Goal: Task Accomplishment & Management: Manage account settings

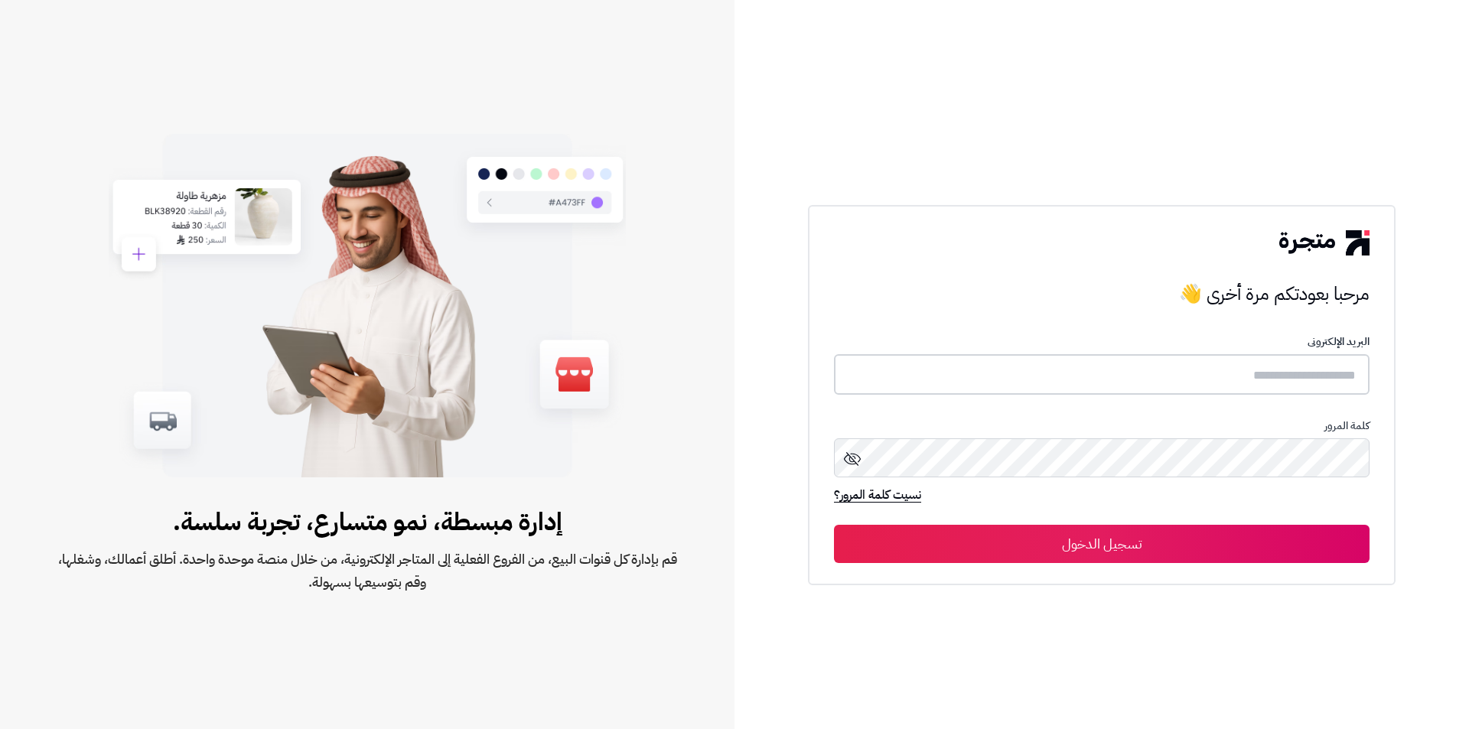
type input "**********"
click at [849, 458] on icon at bounding box center [852, 458] width 18 height 18
type input "**********"
click at [1149, 545] on button "تسجيل الدخول" at bounding box center [1102, 543] width 536 height 38
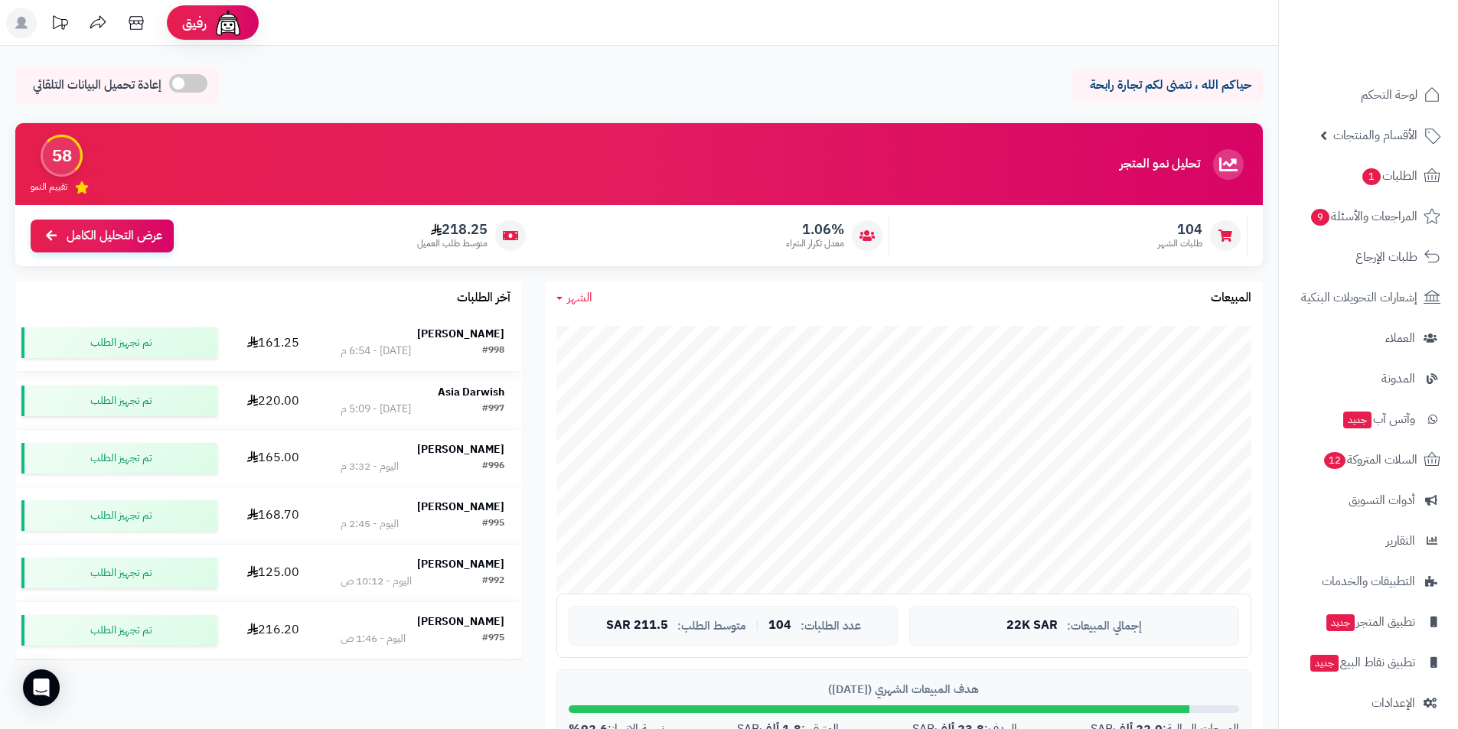
click at [470, 338] on strong "[PERSON_NAME]" at bounding box center [460, 334] width 87 height 16
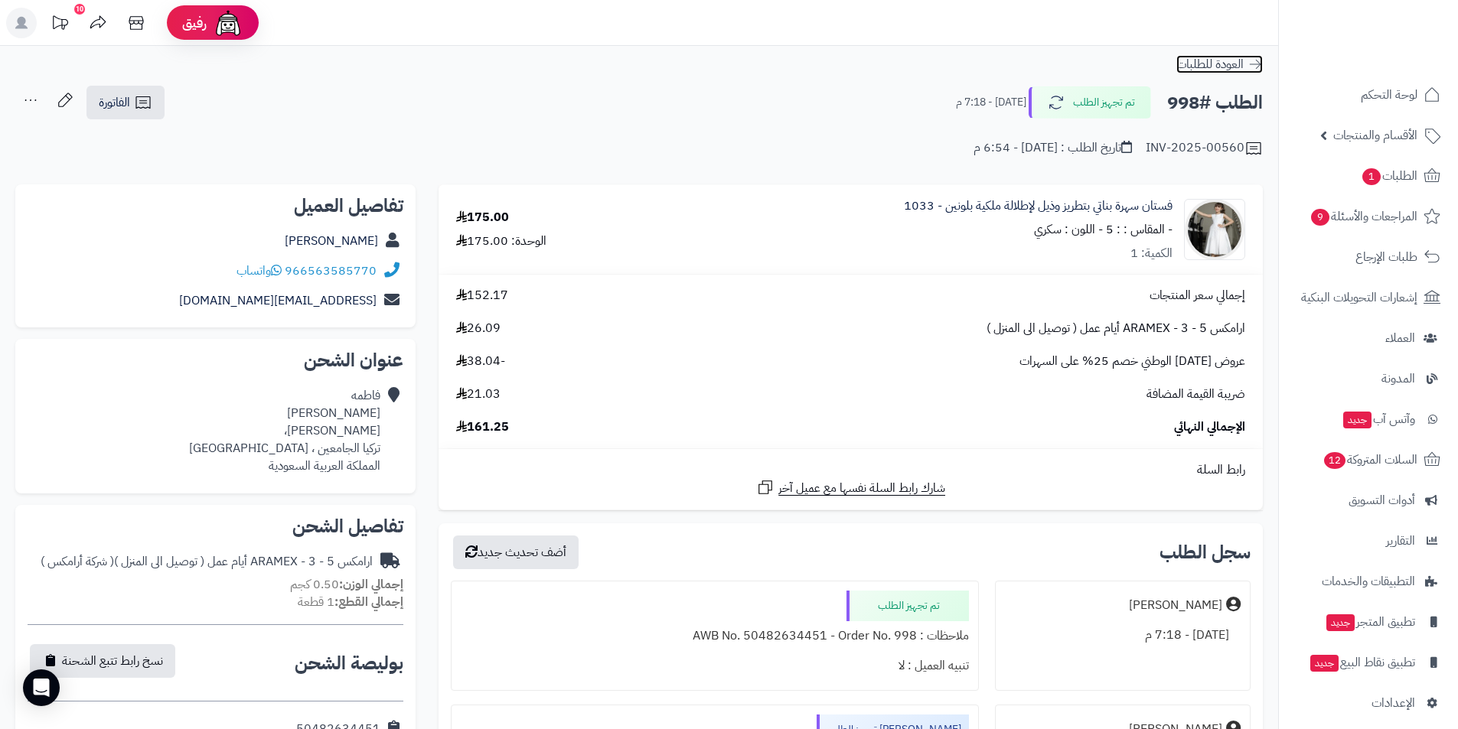
click at [1261, 64] on icon at bounding box center [1254, 64] width 15 height 15
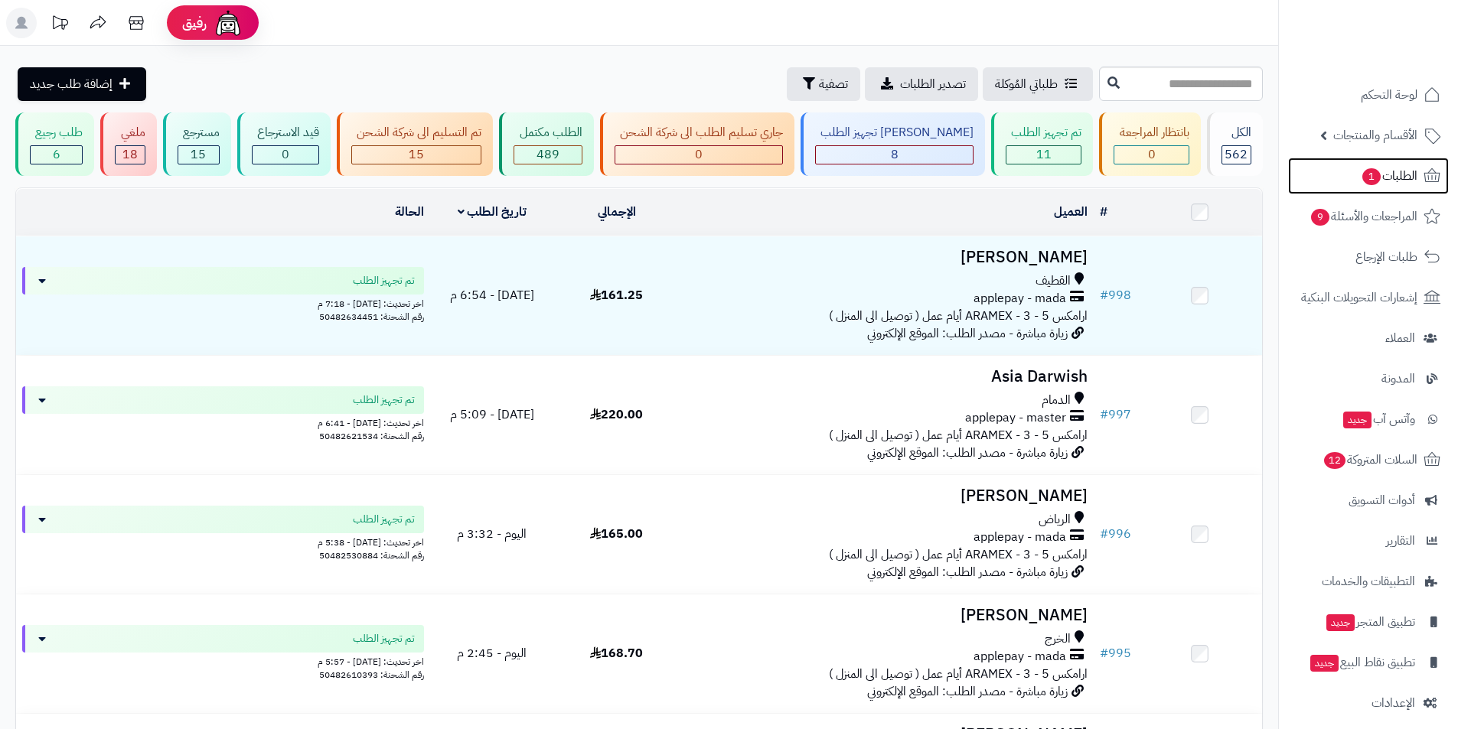
click at [1399, 173] on span "الطلبات 1" at bounding box center [1388, 175] width 57 height 21
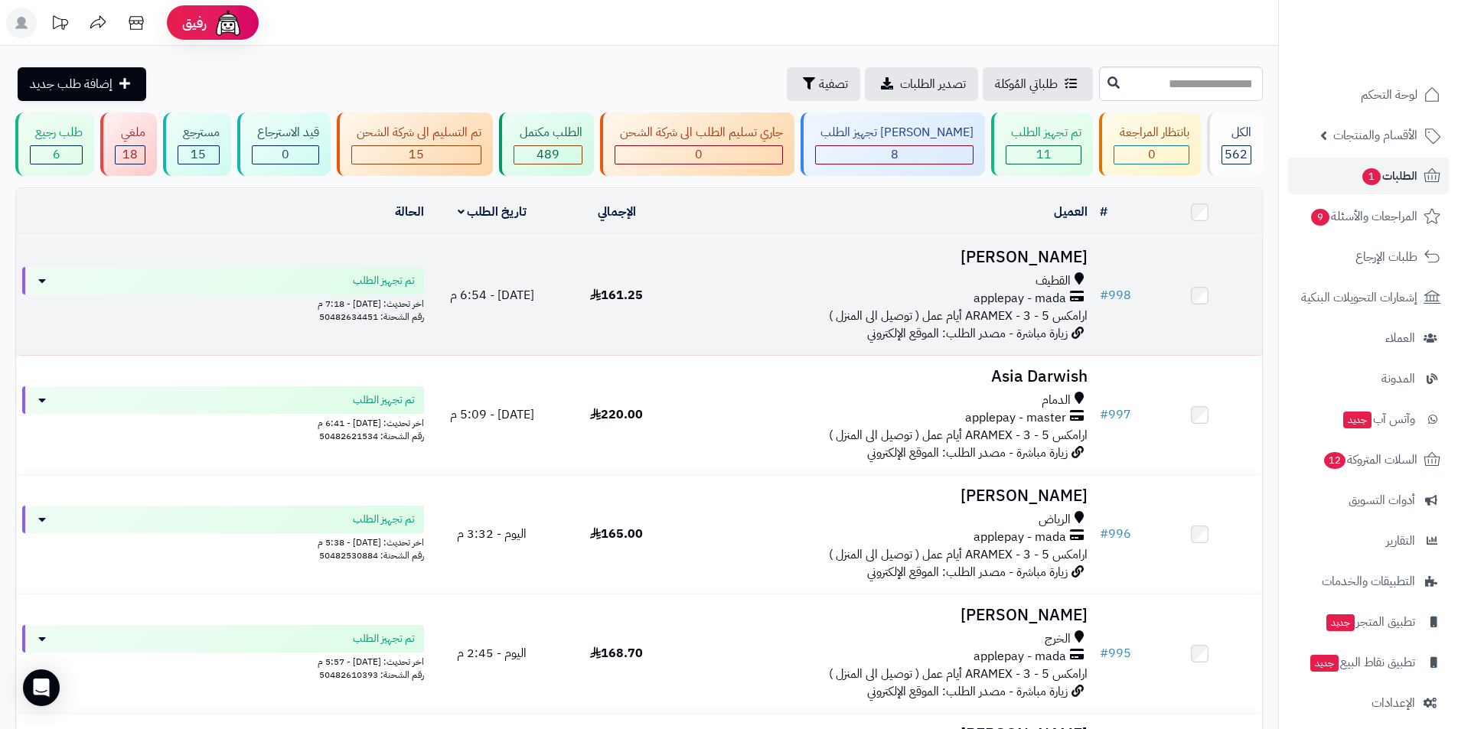
click at [1031, 293] on span "applepay - mada" at bounding box center [1019, 299] width 93 height 18
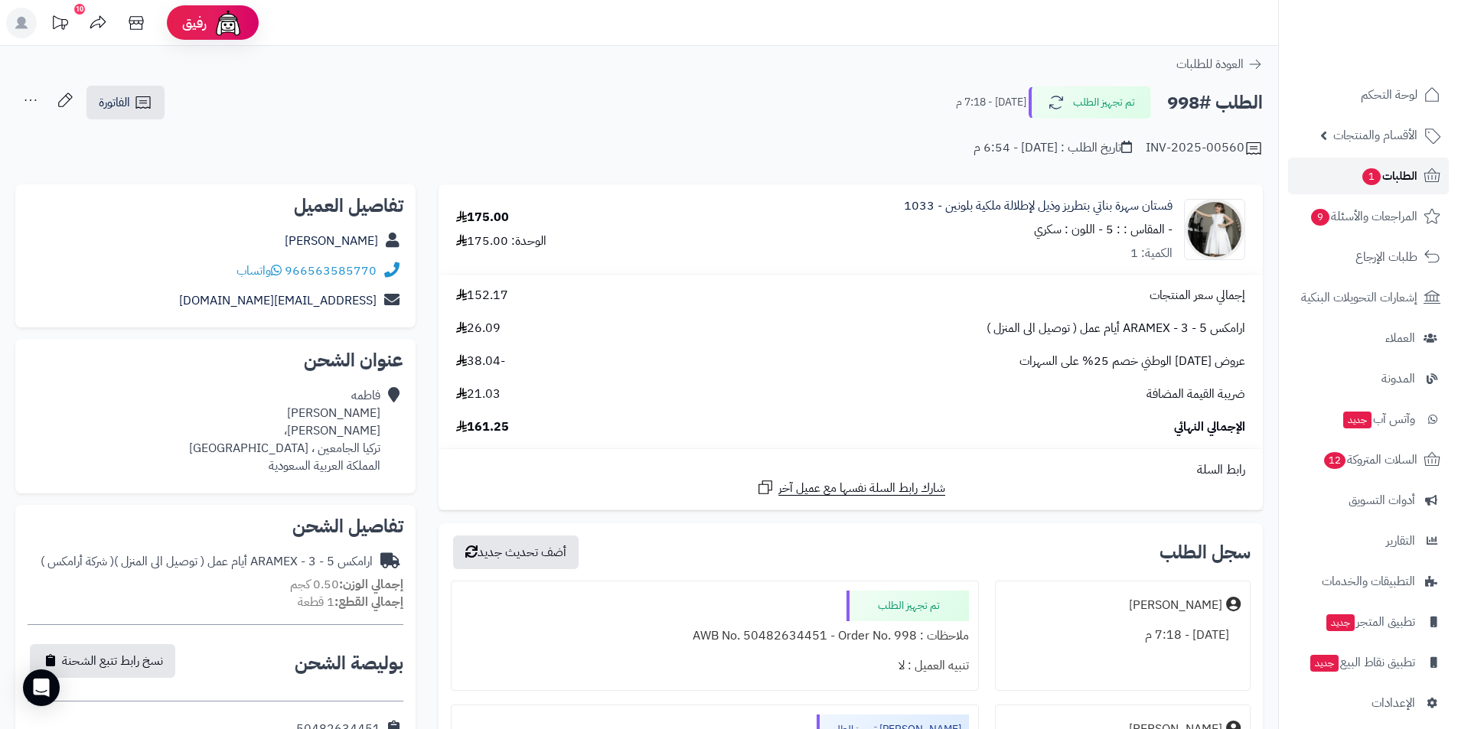
click at [1404, 174] on span "الطلبات 1" at bounding box center [1388, 175] width 57 height 21
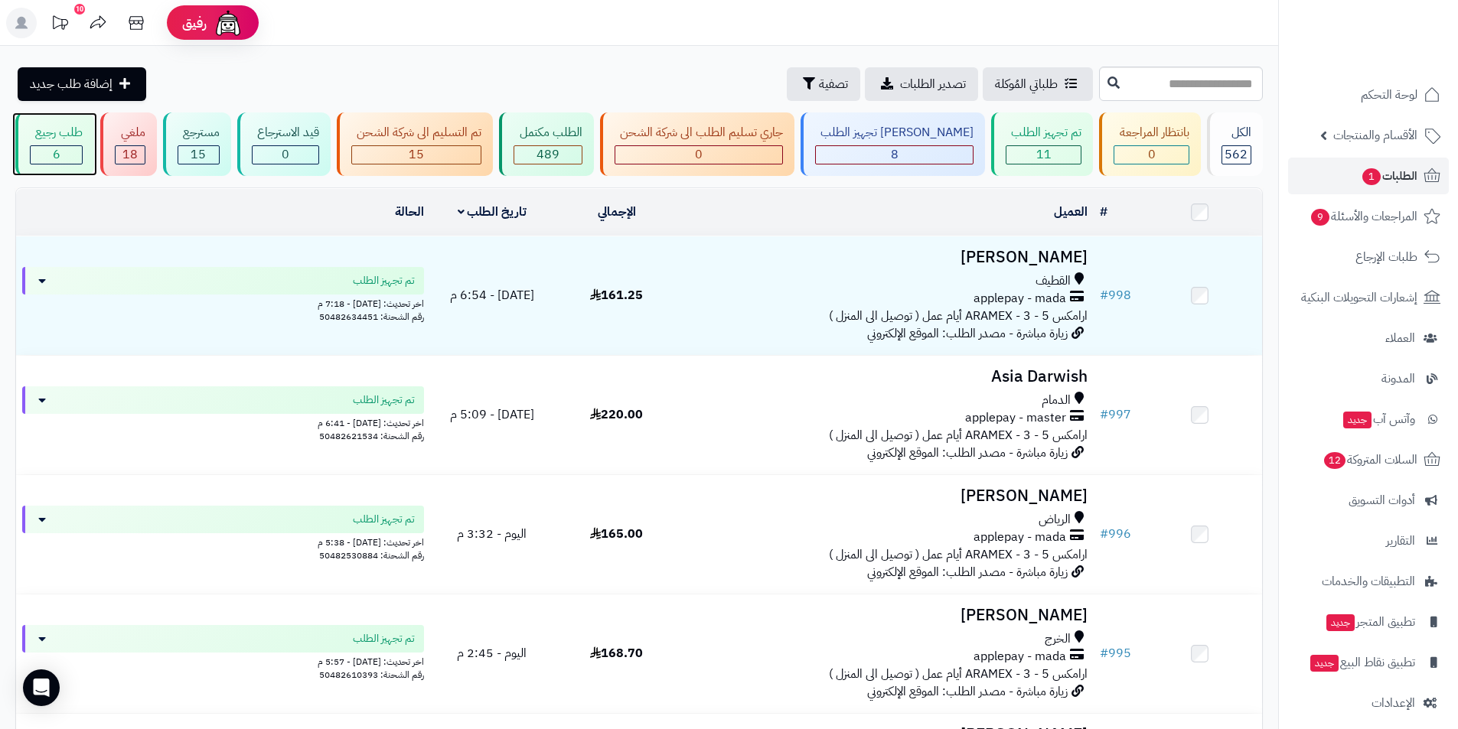
click at [73, 156] on div "6" at bounding box center [56, 155] width 51 height 18
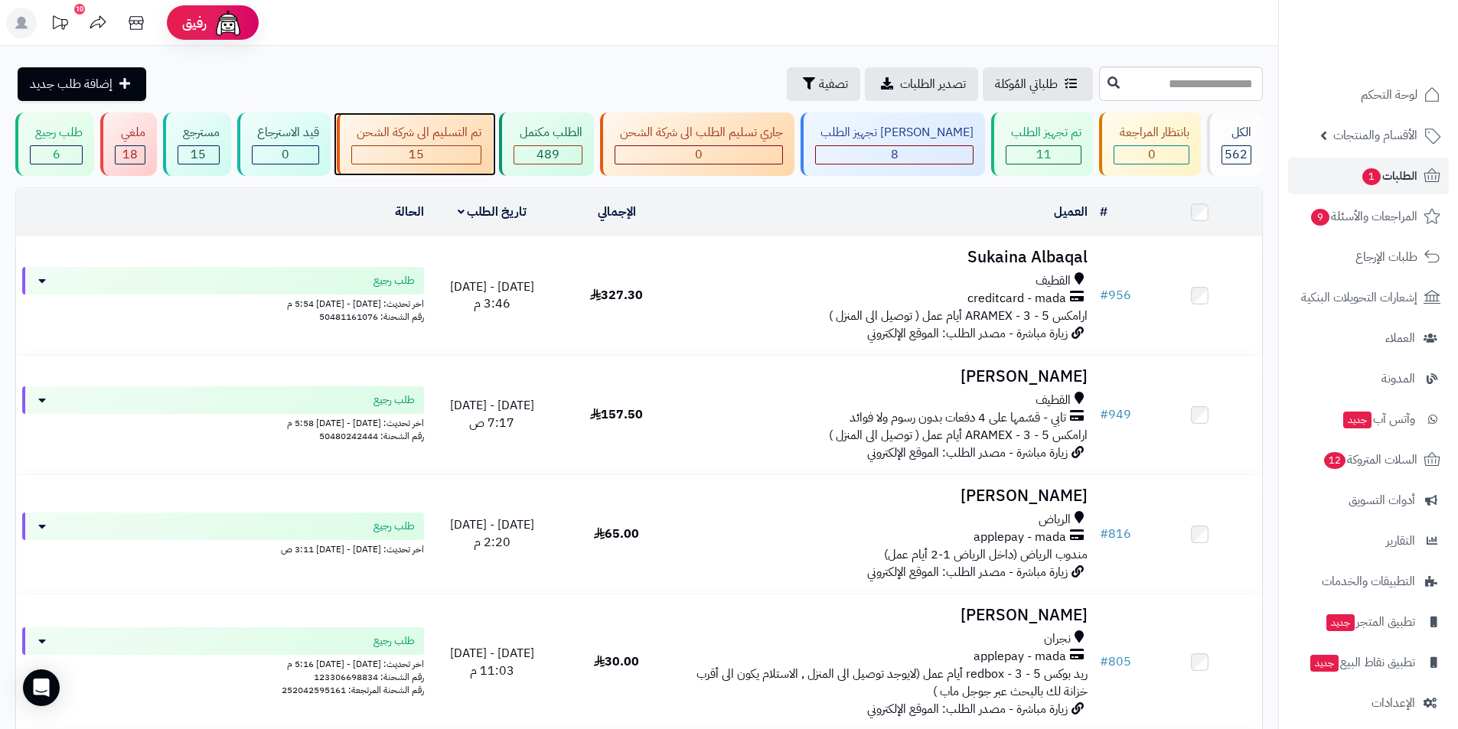
click at [424, 145] on span "15" at bounding box center [416, 154] width 15 height 18
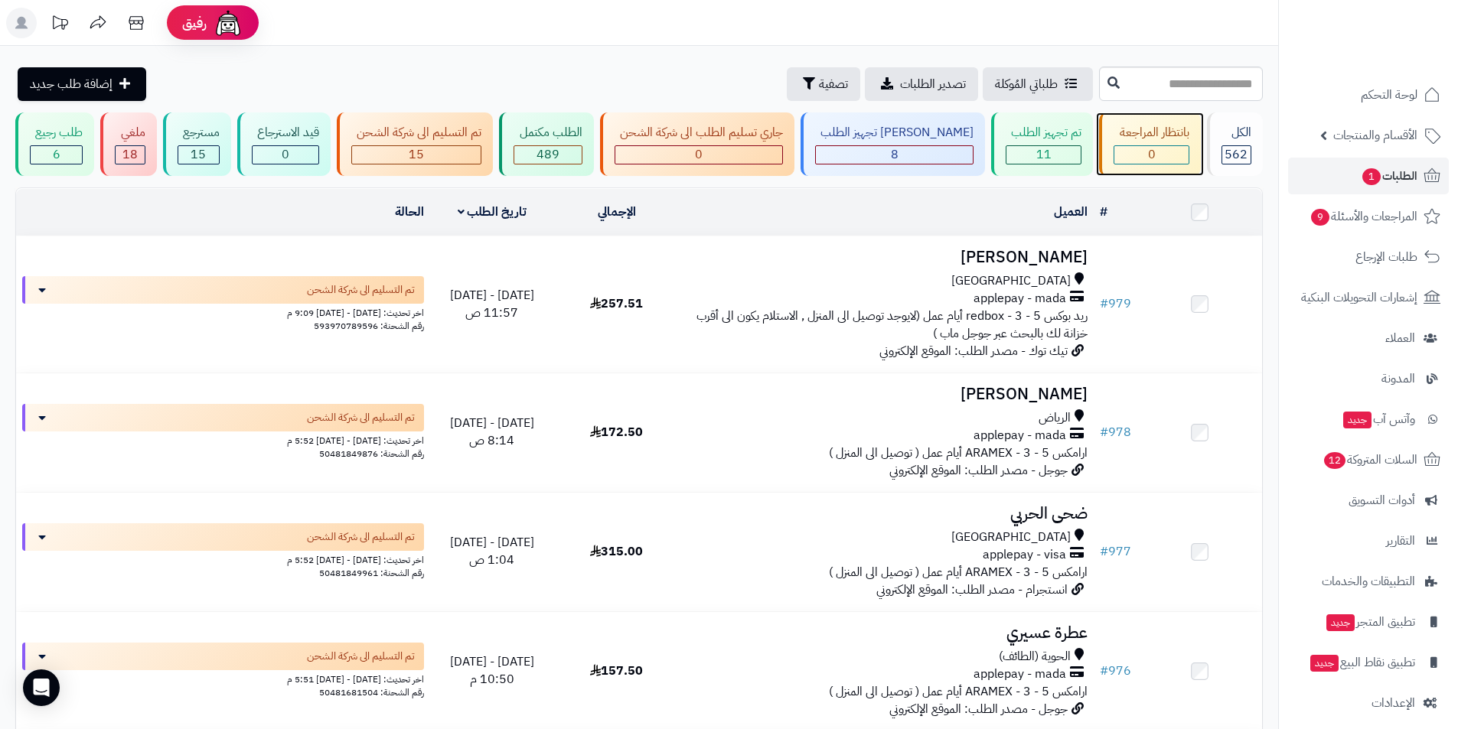
click at [1152, 132] on div "بانتظار المراجعة" at bounding box center [1150, 133] width 75 height 18
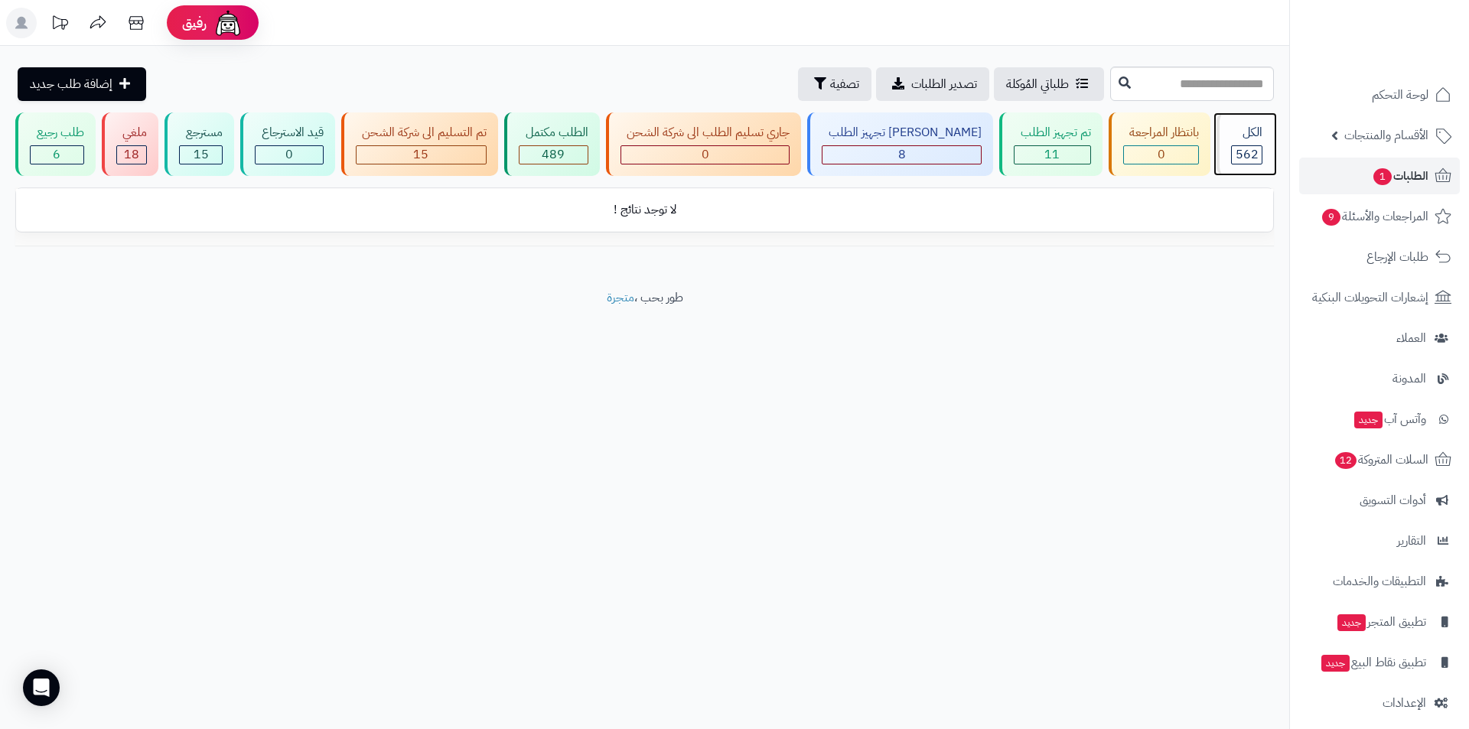
click at [1259, 132] on div "الكل" at bounding box center [1246, 133] width 31 height 18
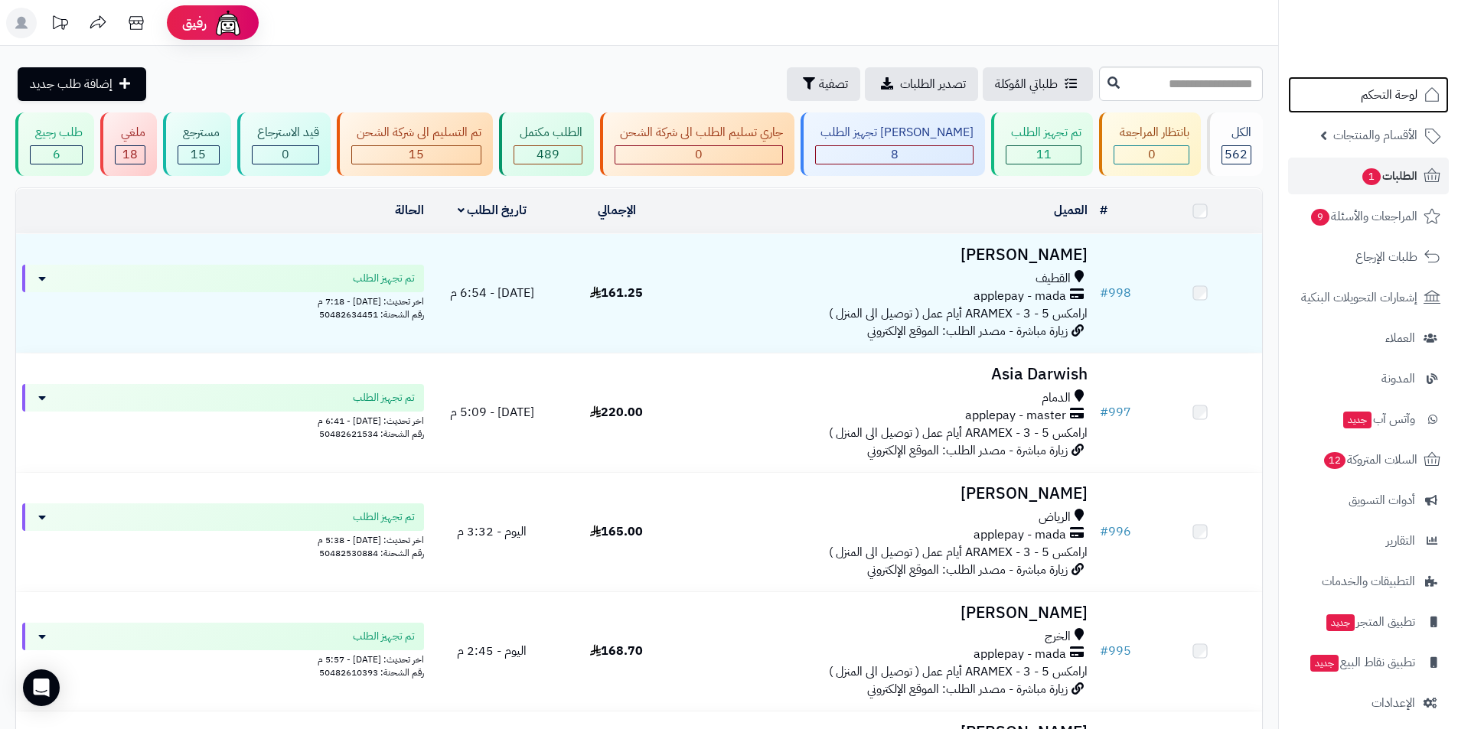
click at [1383, 95] on span "لوحة التحكم" at bounding box center [1388, 94] width 57 height 21
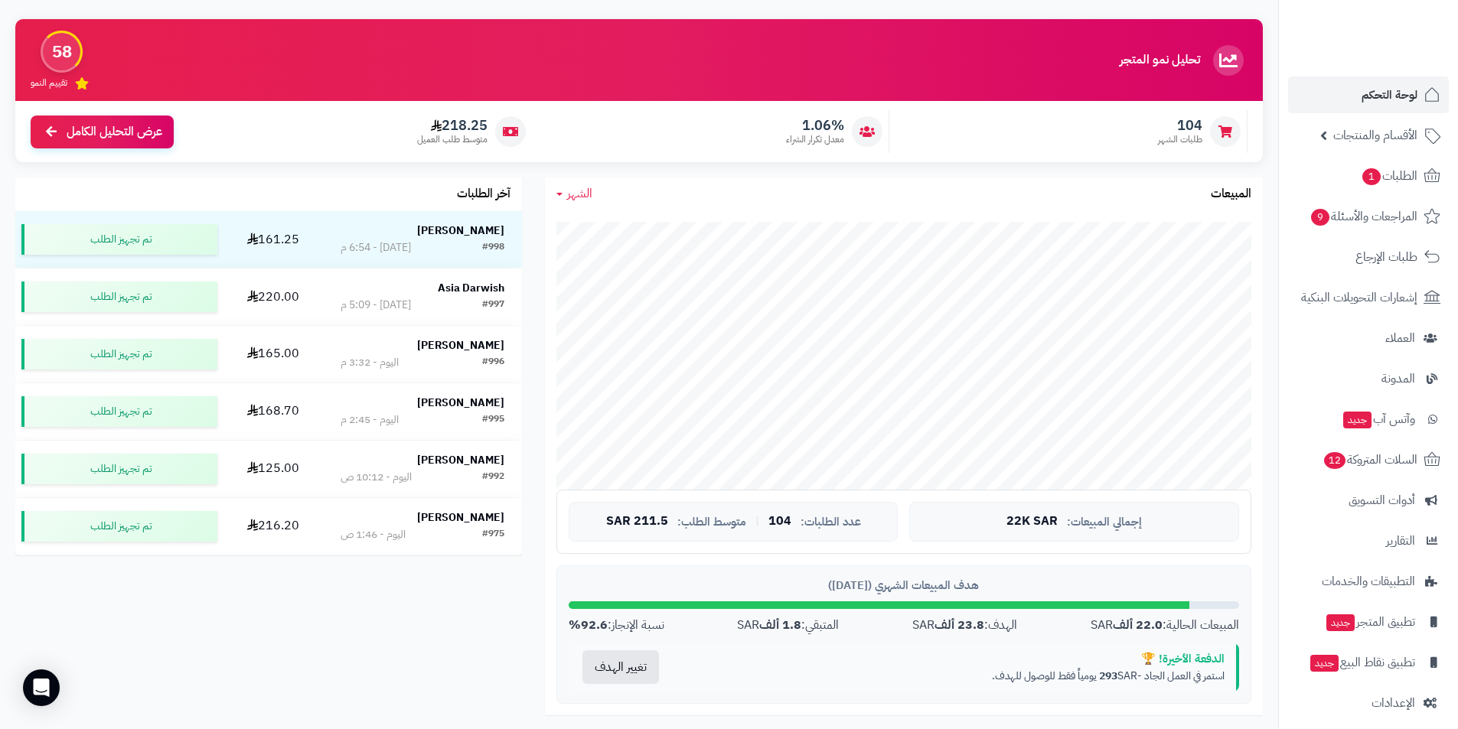
scroll to position [77, 0]
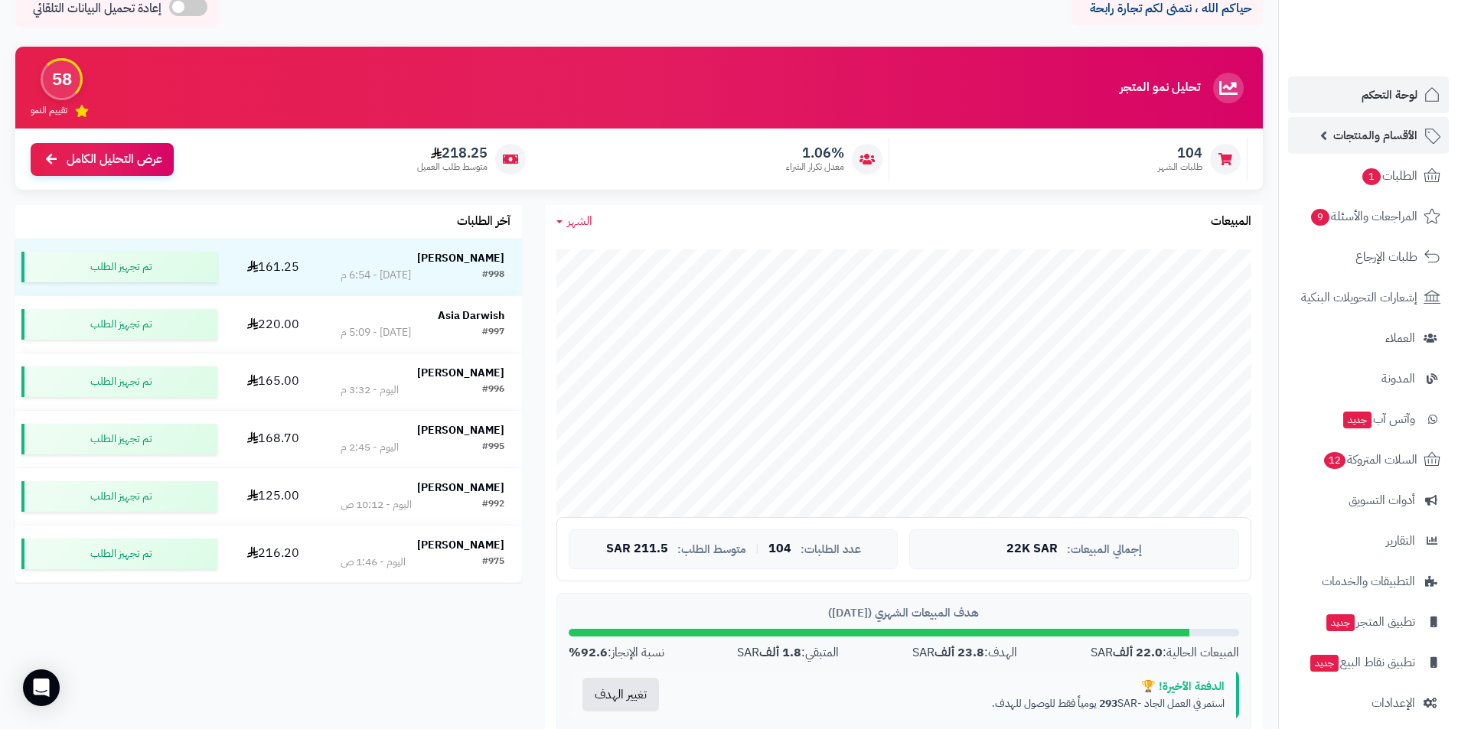
click at [1352, 138] on span "الأقسام والمنتجات" at bounding box center [1375, 135] width 84 height 21
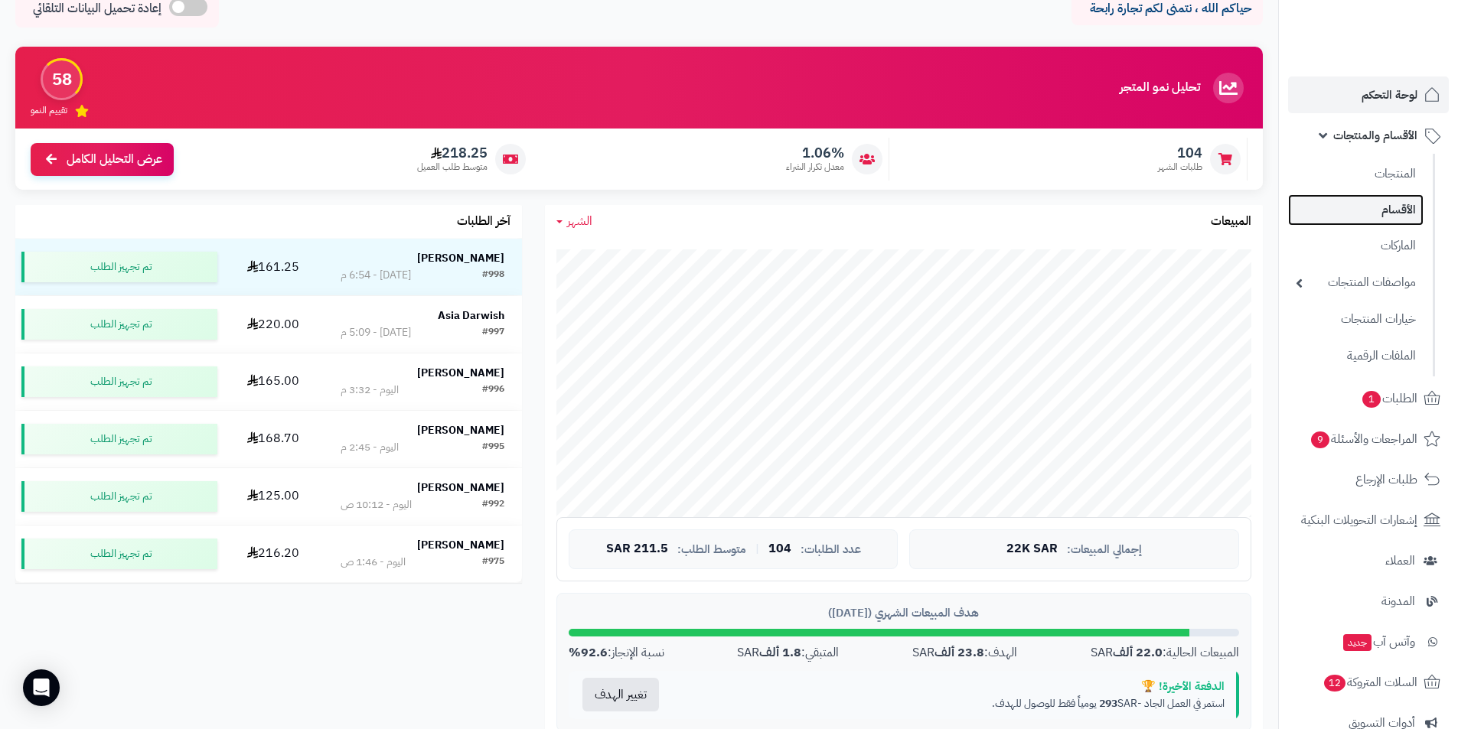
click at [1399, 207] on link "الأقسام" at bounding box center [1355, 209] width 135 height 31
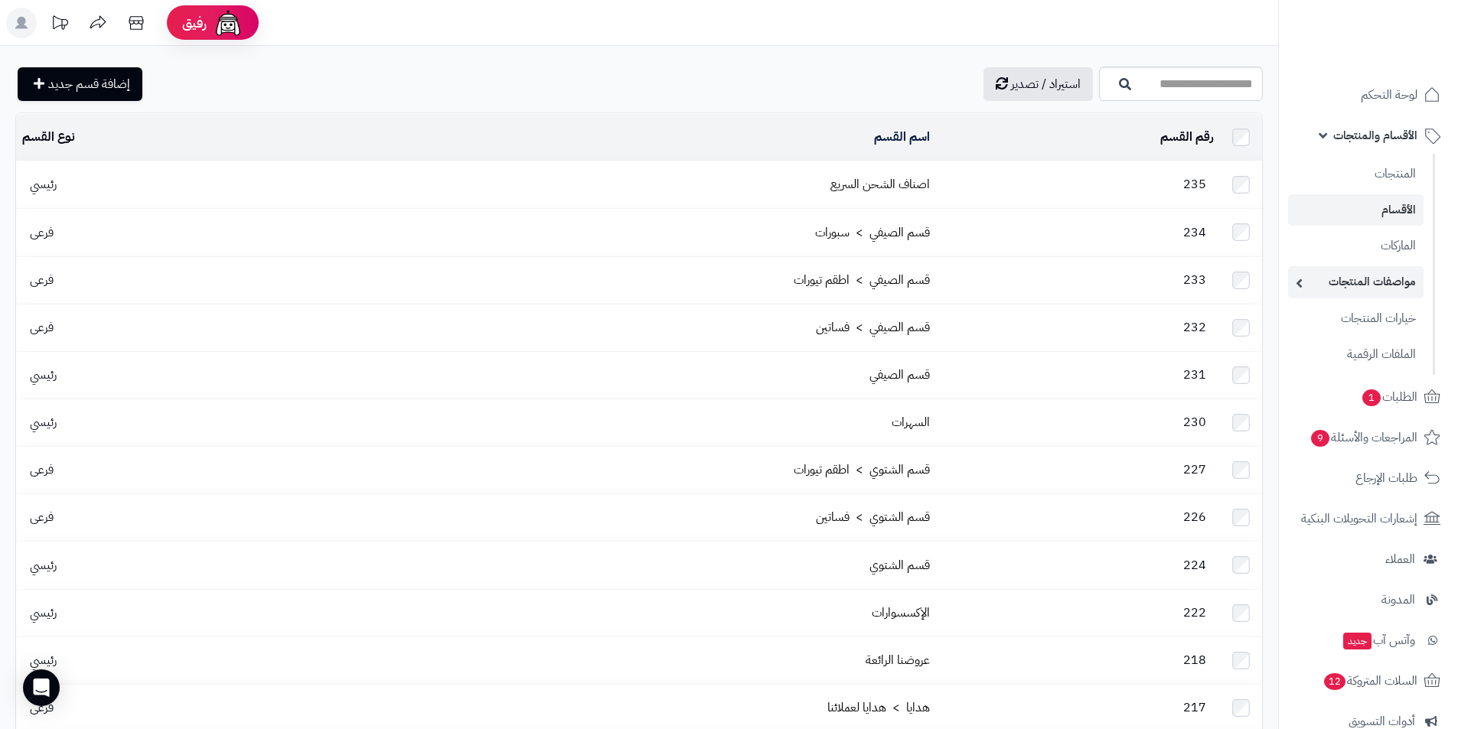
click at [1387, 282] on link "مواصفات المنتجات" at bounding box center [1355, 281] width 135 height 31
click at [1401, 138] on span "الأقسام والمنتجات" at bounding box center [1375, 135] width 84 height 21
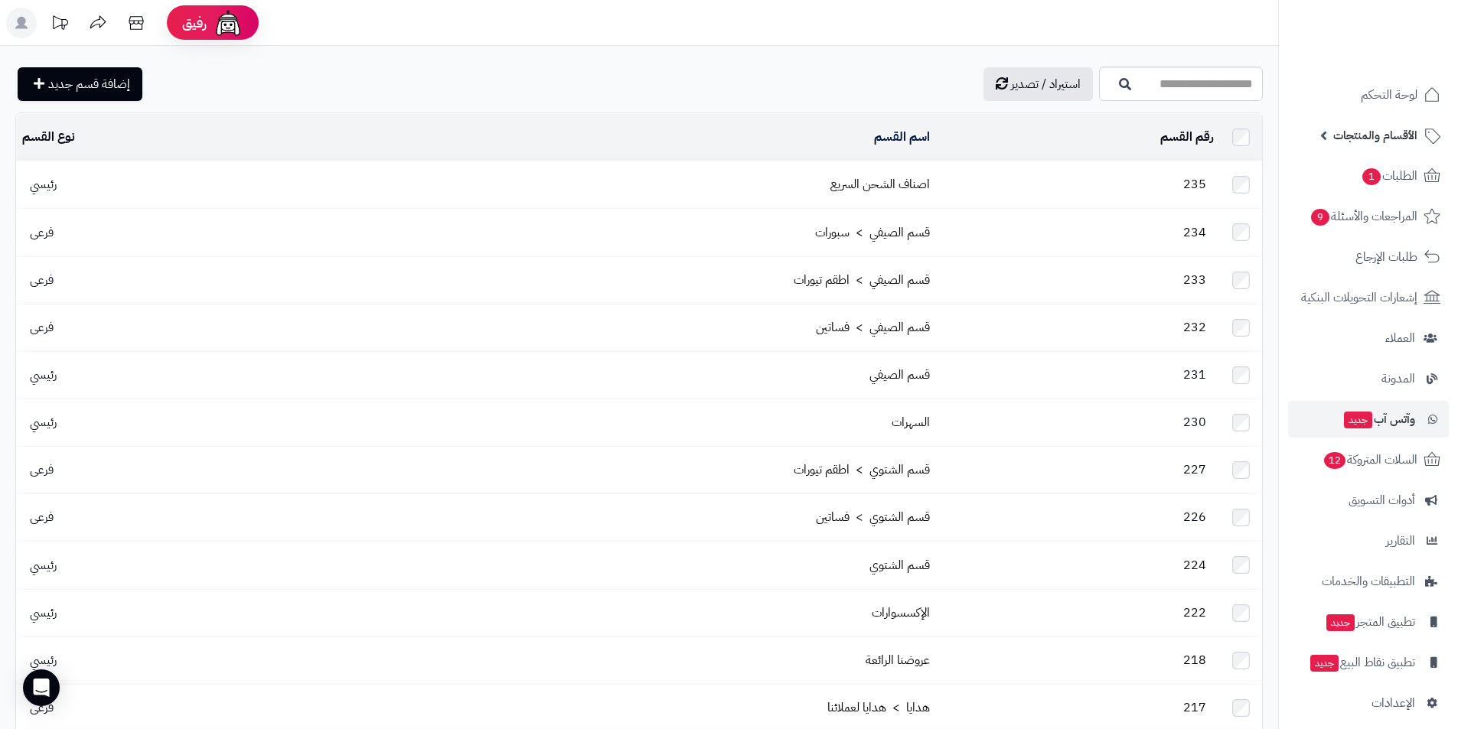
scroll to position [11, 0]
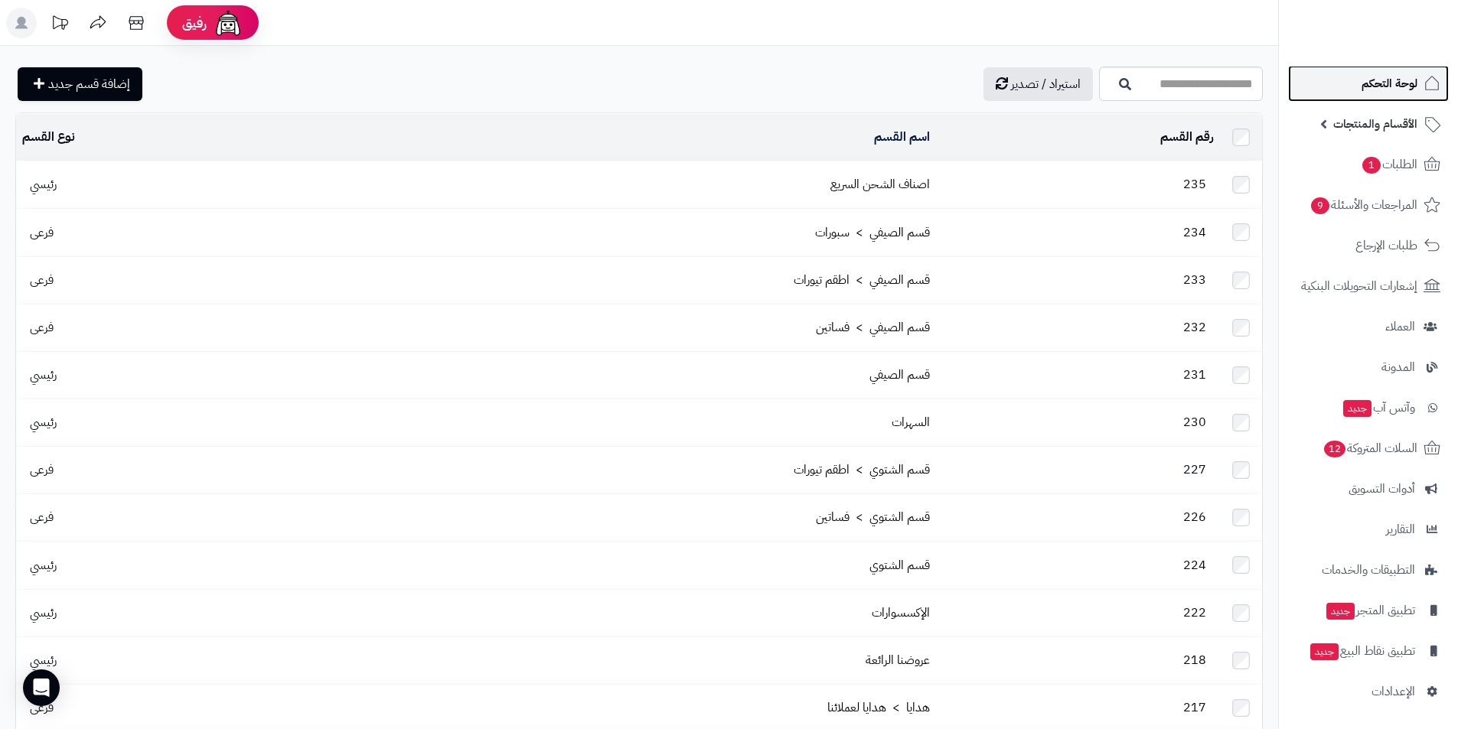
click at [1380, 85] on span "لوحة التحكم" at bounding box center [1389, 83] width 56 height 21
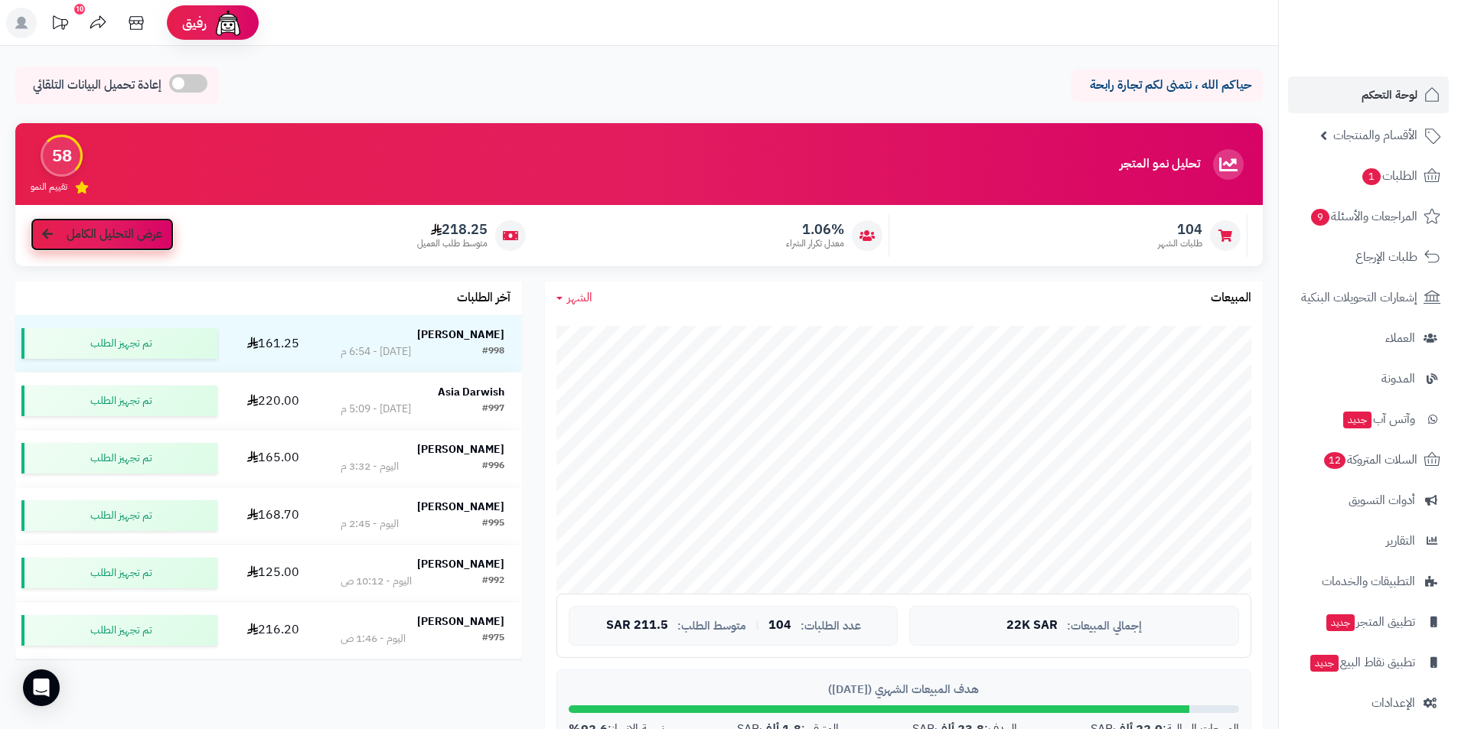
click at [59, 235] on link "عرض التحليل الكامل" at bounding box center [102, 234] width 143 height 33
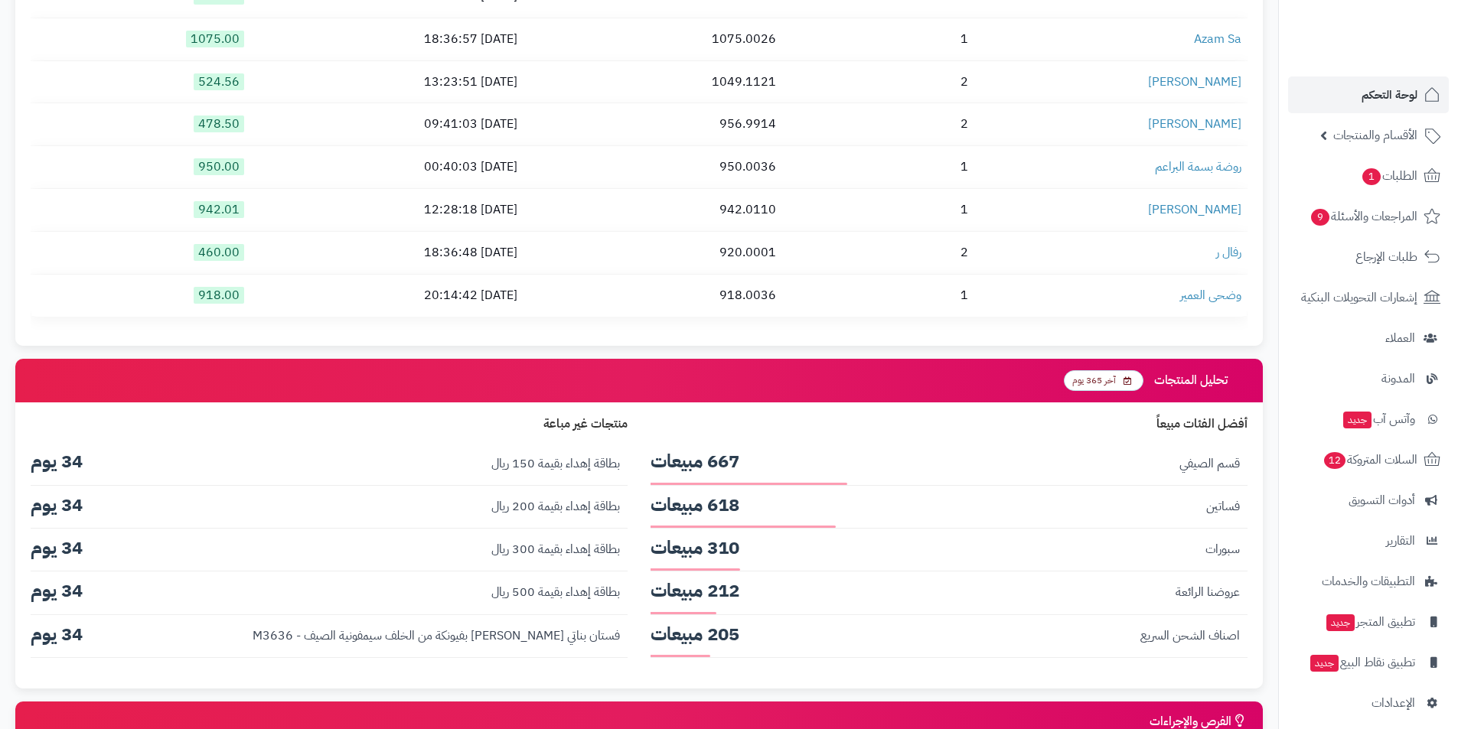
scroll to position [2525, 0]
